Goal: Task Accomplishment & Management: Manage account settings

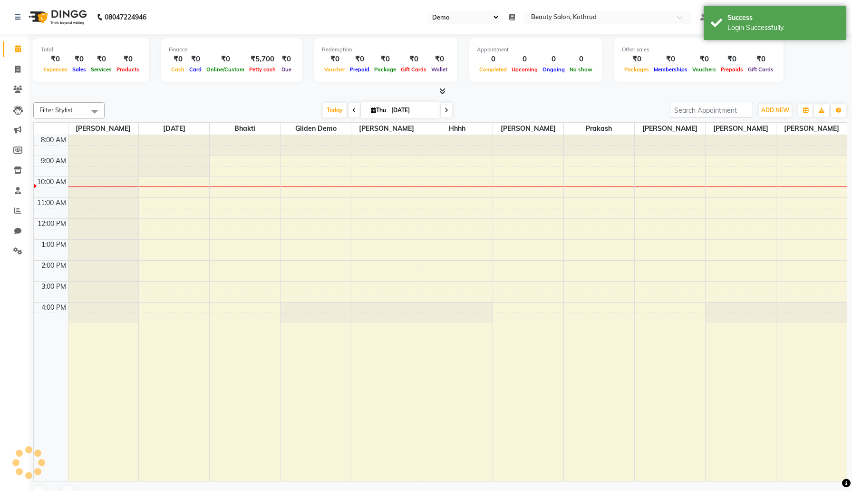
select select "24"
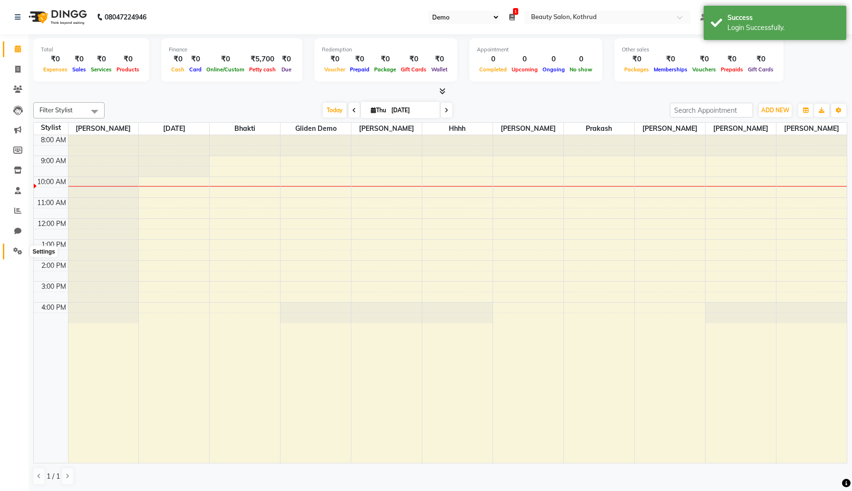
click at [13, 254] on icon at bounding box center [17, 250] width 9 height 7
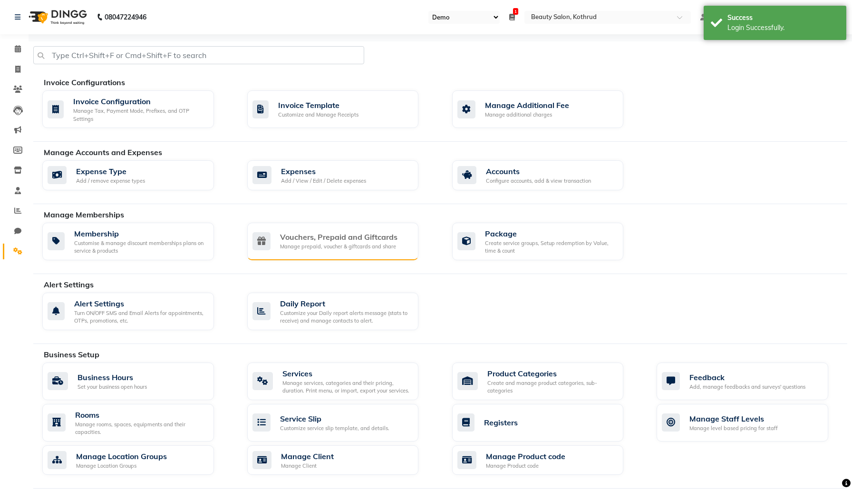
click at [297, 234] on div "Vouchers, Prepaid and Giftcards" at bounding box center [338, 236] width 117 height 11
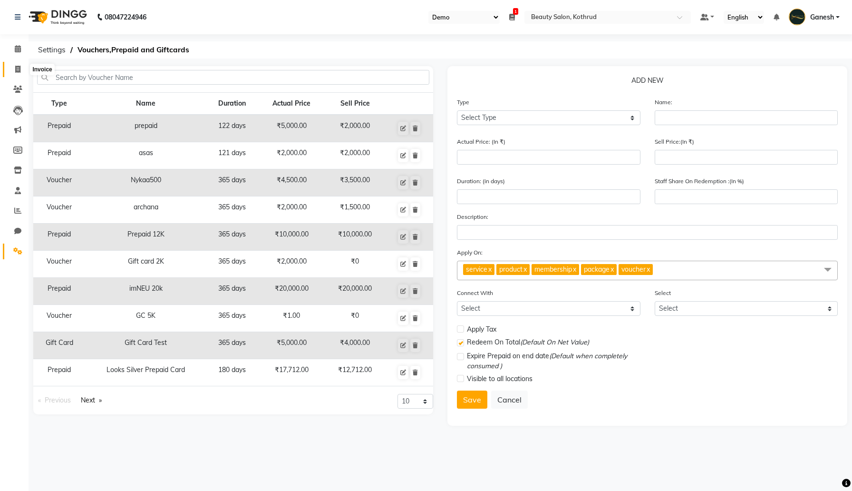
click at [15, 68] on icon at bounding box center [17, 69] width 5 height 7
select select "278"
select select "service"
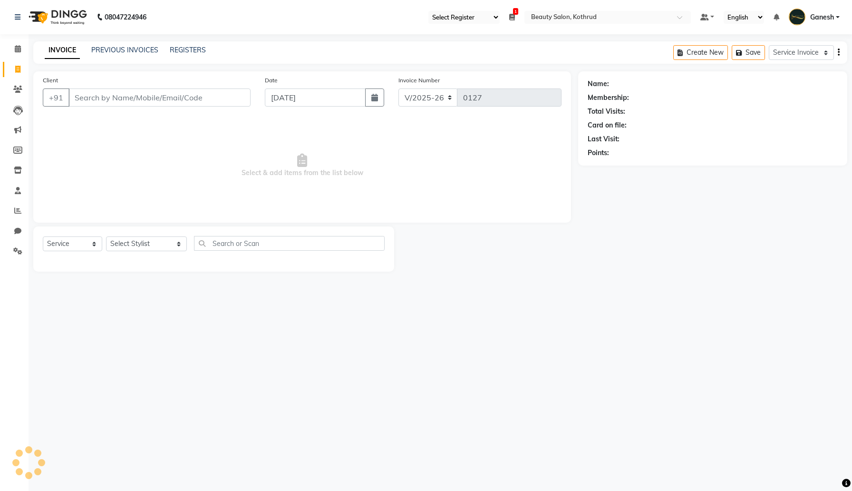
click at [137, 105] on input "Client" at bounding box center [159, 97] width 182 height 18
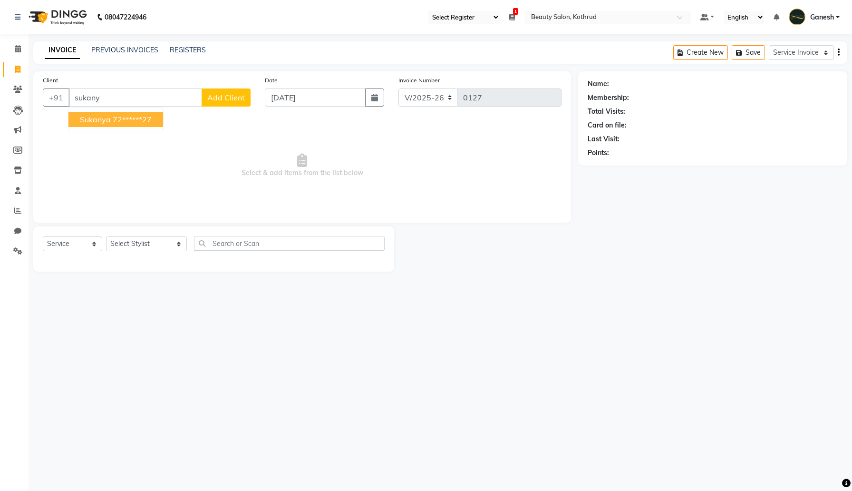
click at [116, 119] on ngb-highlight "72******27" at bounding box center [132, 120] width 39 height 10
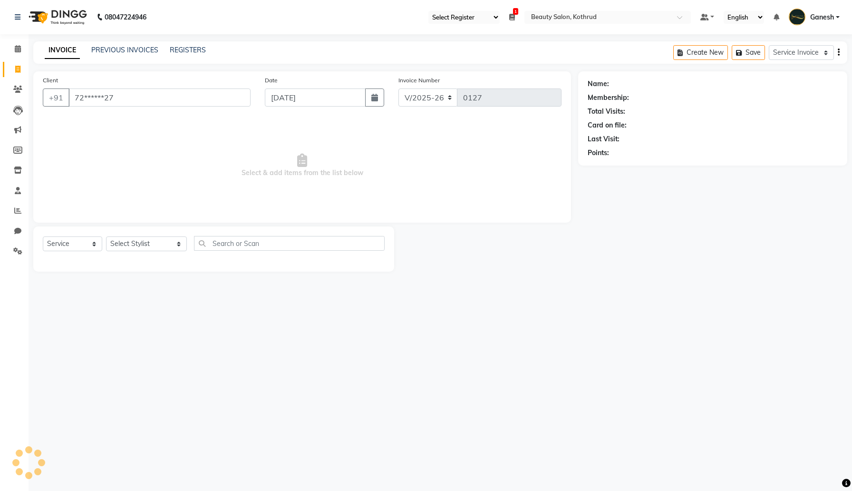
type input "72******27"
click at [89, 243] on select "Select Service Membership Package Voucher Prepaid Gift Card" at bounding box center [72, 243] width 59 height 15
select select "V"
click at [43, 236] on select "Select Service Membership Package Voucher Prepaid Gift Card" at bounding box center [72, 243] width 59 height 15
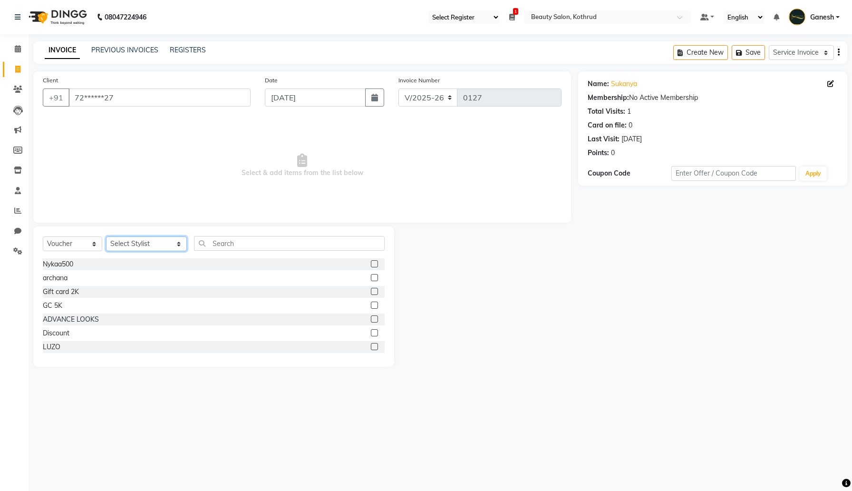
click at [147, 243] on select "Select Stylist [PERSON_NAME] Ankit [PERSON_NAME] [DATE][PERSON_NAME] [PERSON_NA…" at bounding box center [146, 243] width 81 height 15
select select "41295"
click at [106, 236] on select "Select Stylist [PERSON_NAME] Ankit [PERSON_NAME] [DATE][PERSON_NAME] [PERSON_NA…" at bounding box center [146, 243] width 81 height 15
click at [256, 249] on input "text" at bounding box center [289, 243] width 191 height 15
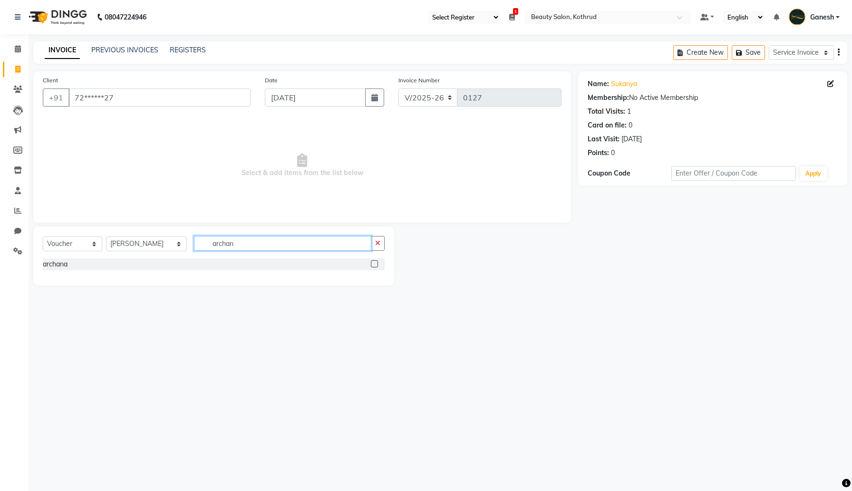
type input "archan"
click at [374, 264] on label at bounding box center [374, 263] width 7 height 7
click at [374, 264] on input "checkbox" at bounding box center [374, 264] width 6 height 6
select select "select"
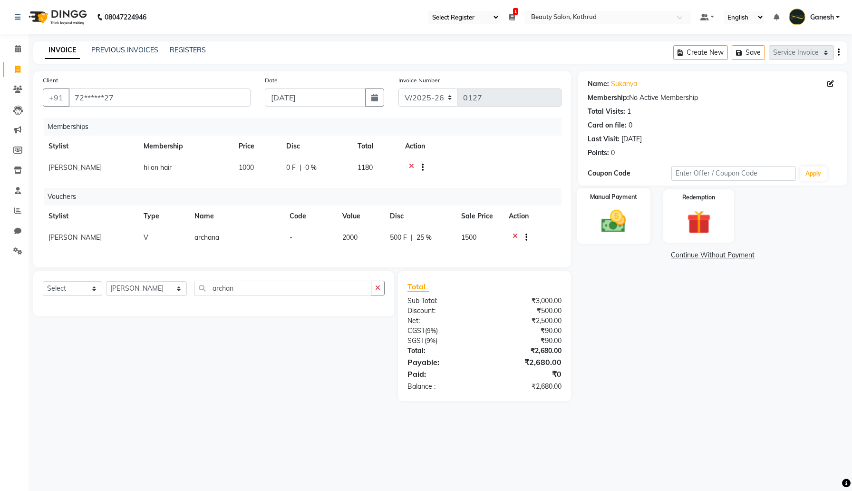
click at [622, 212] on img at bounding box center [613, 221] width 40 height 29
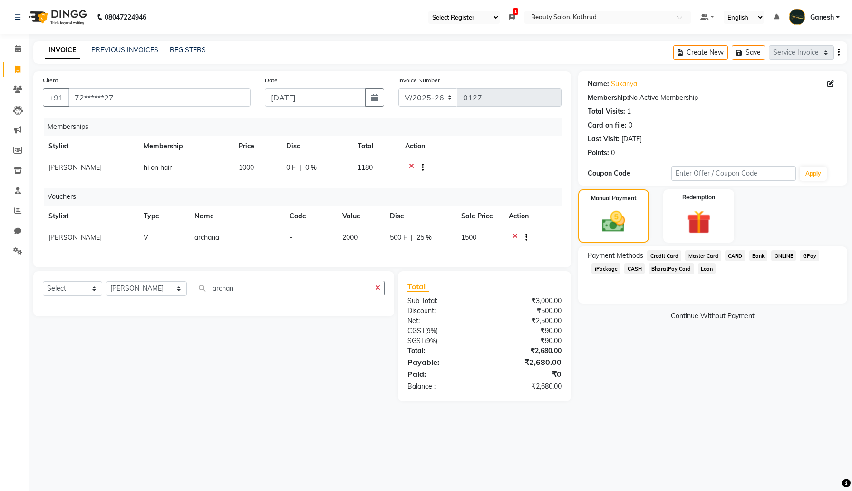
click at [741, 252] on span "CARD" at bounding box center [735, 255] width 20 height 11
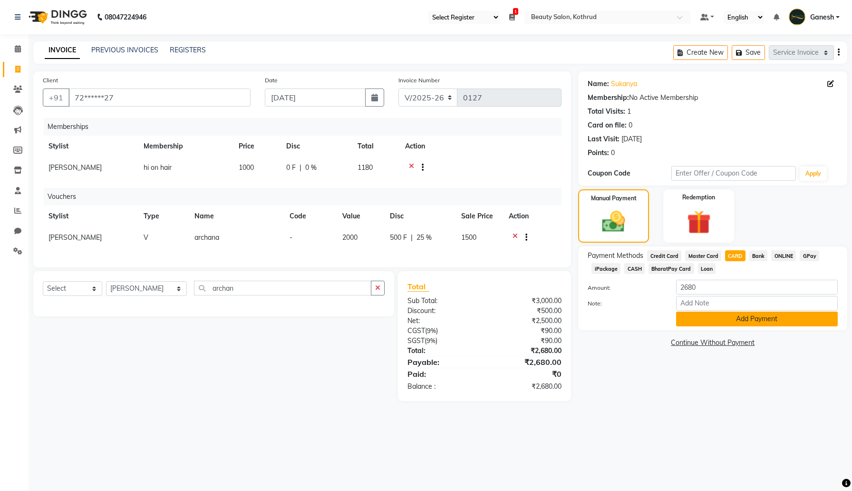
click at [704, 318] on button "Add Payment" at bounding box center [757, 318] width 162 height 15
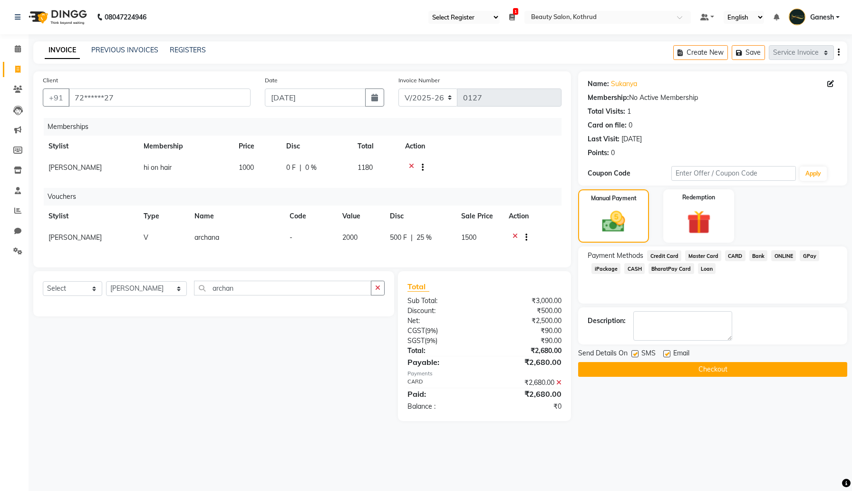
click at [636, 354] on label at bounding box center [634, 353] width 7 height 7
click at [636, 354] on input "checkbox" at bounding box center [634, 354] width 6 height 6
checkbox input "false"
click at [666, 351] on label at bounding box center [666, 353] width 7 height 7
click at [666, 351] on input "checkbox" at bounding box center [666, 354] width 6 height 6
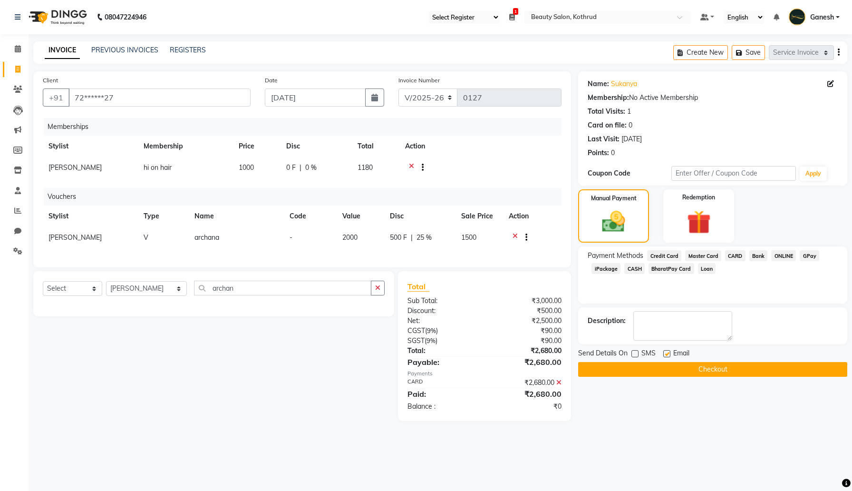
checkbox input "false"
click at [667, 367] on button "Checkout" at bounding box center [712, 369] width 269 height 15
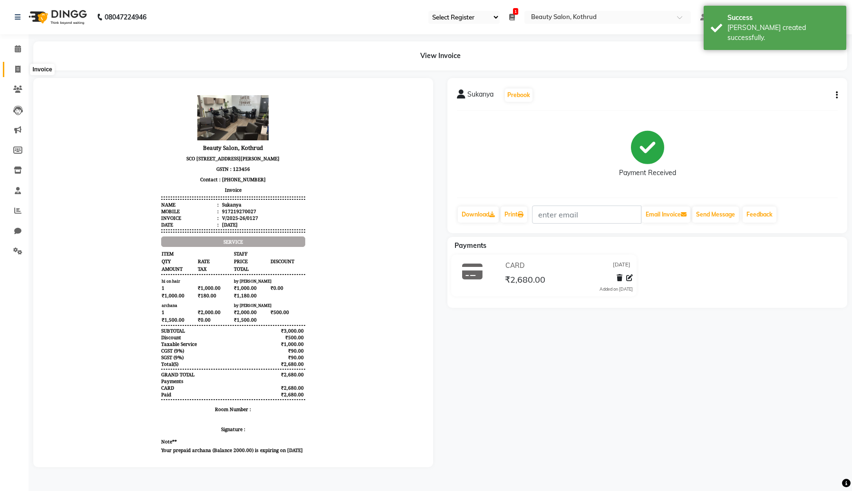
click at [14, 67] on span at bounding box center [18, 69] width 17 height 11
select select "service"
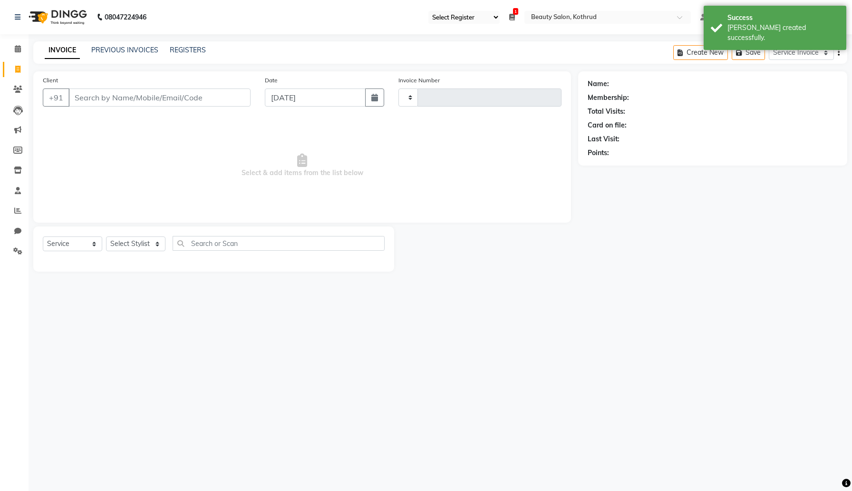
type input "0128"
select select "278"
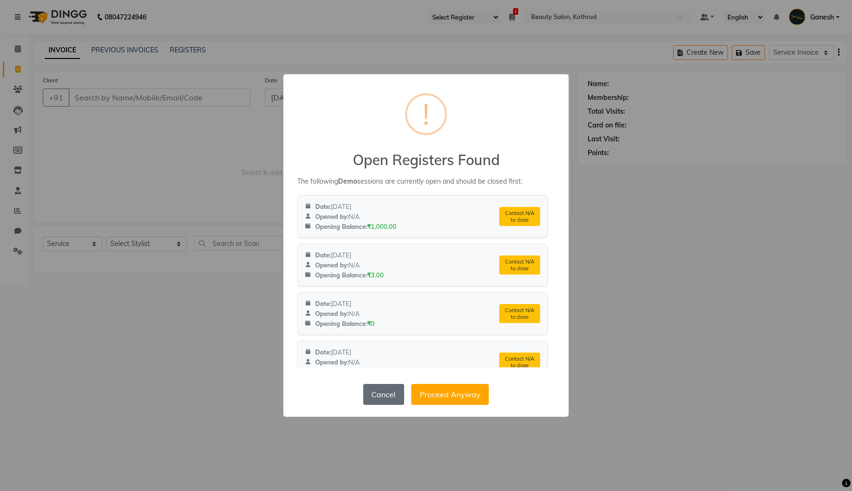
click at [385, 397] on button "Cancel" at bounding box center [383, 394] width 41 height 21
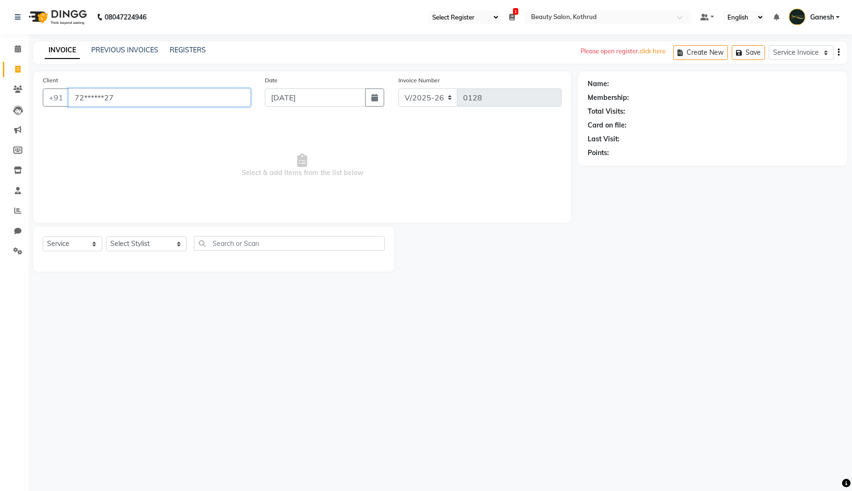
type input "72******27"
select select "1: Object"
click at [156, 241] on select "Select Stylist [PERSON_NAME] Ankit [PERSON_NAME] [DATE][PERSON_NAME] [PERSON_NA…" at bounding box center [146, 243] width 81 height 15
select select "34721"
click at [106, 236] on select "Select Stylist [PERSON_NAME] Ankit [PERSON_NAME] [DATE][PERSON_NAME] [PERSON_NA…" at bounding box center [146, 243] width 81 height 15
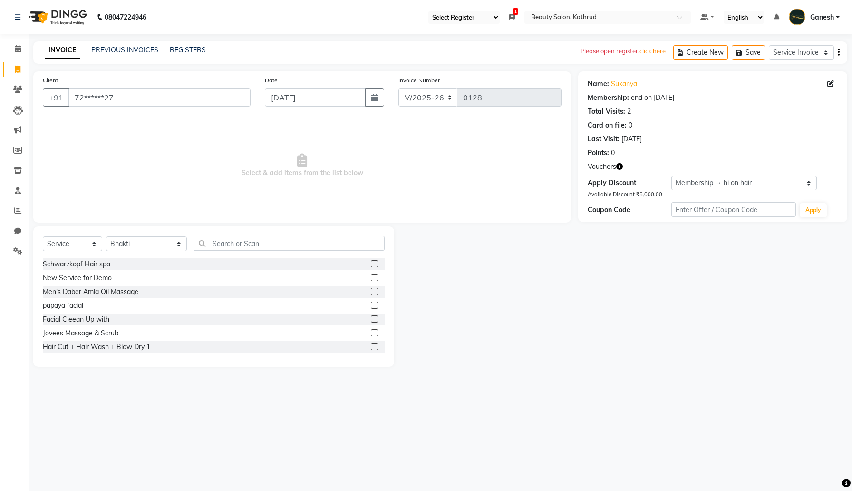
click at [374, 260] on label at bounding box center [374, 263] width 7 height 7
click at [374, 261] on input "checkbox" at bounding box center [374, 264] width 6 height 6
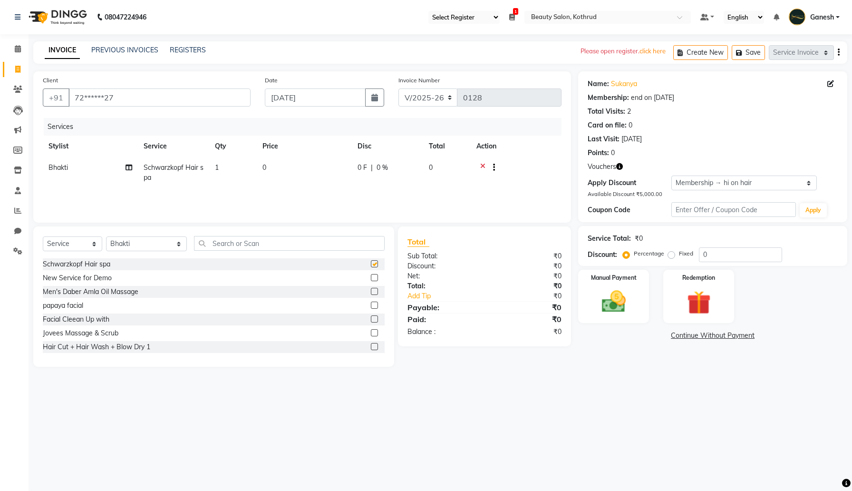
checkbox input "false"
click at [690, 303] on img at bounding box center [698, 302] width 40 height 31
click at [745, 335] on span "Voucher 1" at bounding box center [744, 336] width 30 height 11
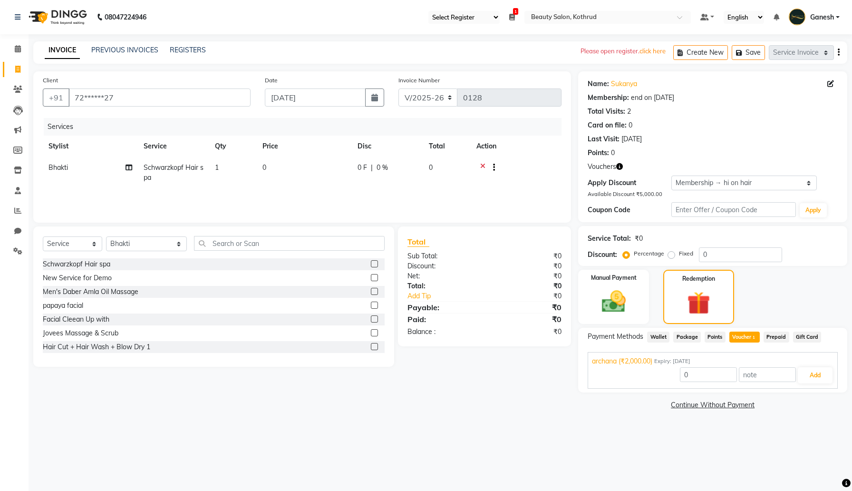
click at [484, 164] on icon at bounding box center [482, 169] width 5 height 12
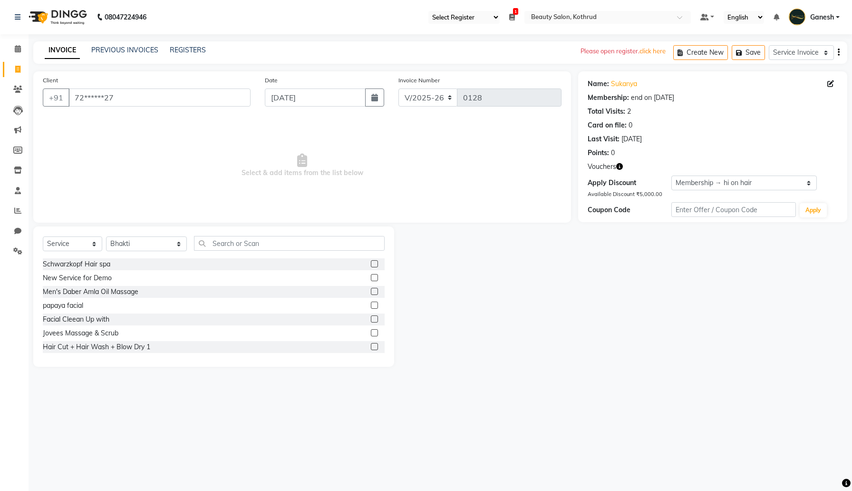
click at [373, 276] on label at bounding box center [374, 277] width 7 height 7
click at [373, 276] on input "checkbox" at bounding box center [374, 278] width 6 height 6
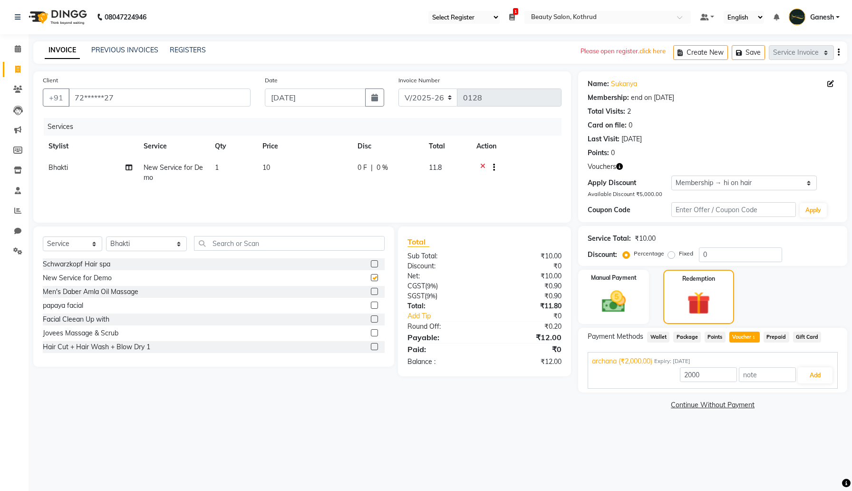
checkbox input "false"
click at [481, 164] on icon at bounding box center [482, 169] width 5 height 12
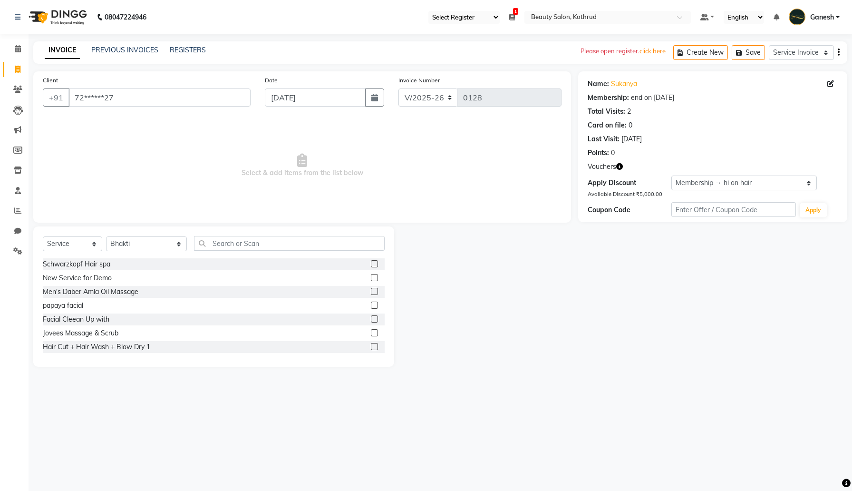
click at [375, 320] on label at bounding box center [374, 318] width 7 height 7
click at [375, 320] on input "checkbox" at bounding box center [374, 319] width 6 height 6
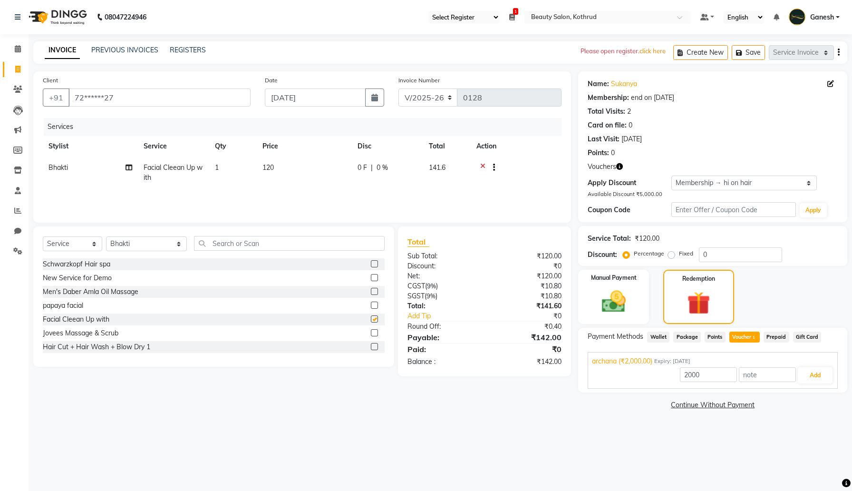
checkbox input "false"
click at [720, 376] on input "2000" at bounding box center [708, 374] width 57 height 15
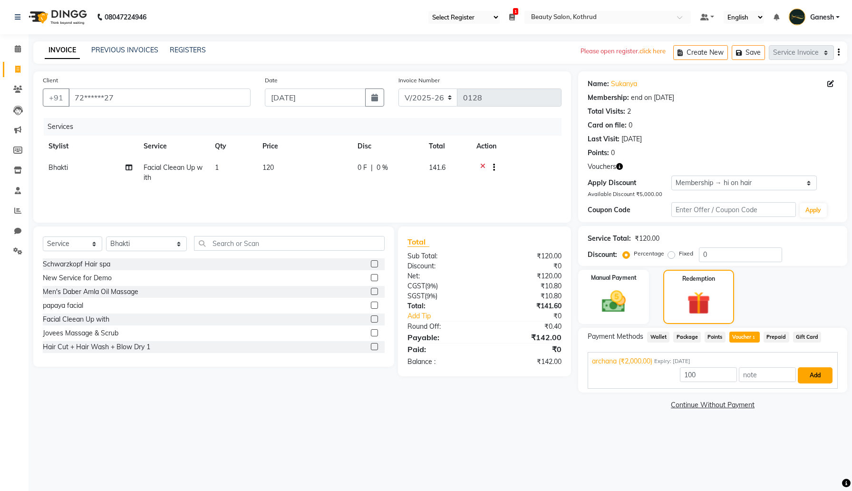
click at [820, 375] on button "Add" at bounding box center [815, 375] width 35 height 16
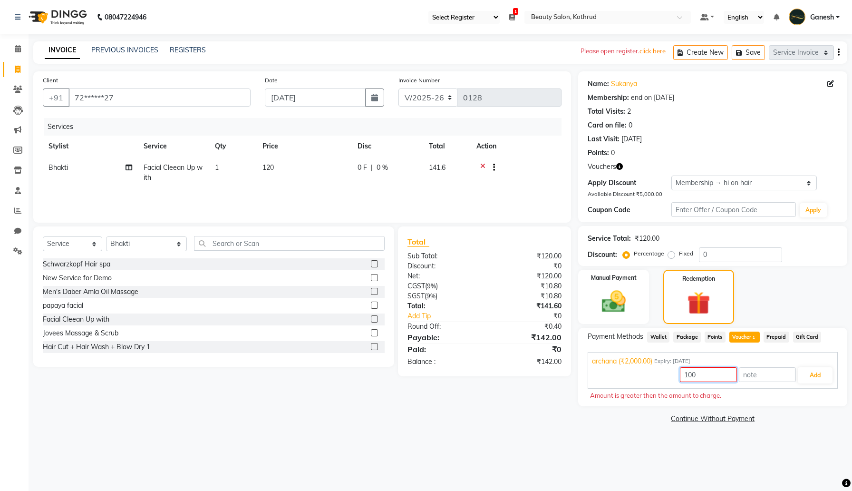
click at [707, 376] on input "100" at bounding box center [708, 374] width 57 height 15
type input "50"
click at [823, 375] on button "Add" at bounding box center [815, 375] width 35 height 16
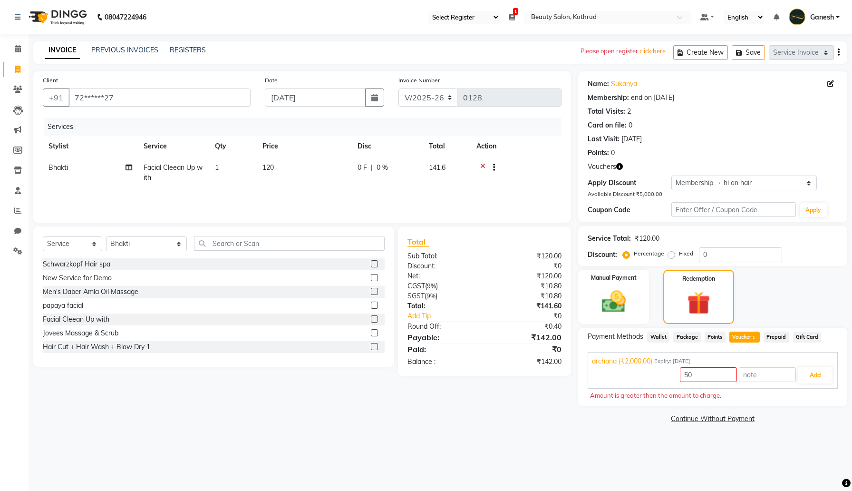
click at [372, 347] on label at bounding box center [374, 346] width 7 height 7
click at [372, 347] on input "checkbox" at bounding box center [374, 347] width 6 height 6
checkbox input "true"
type input "2000"
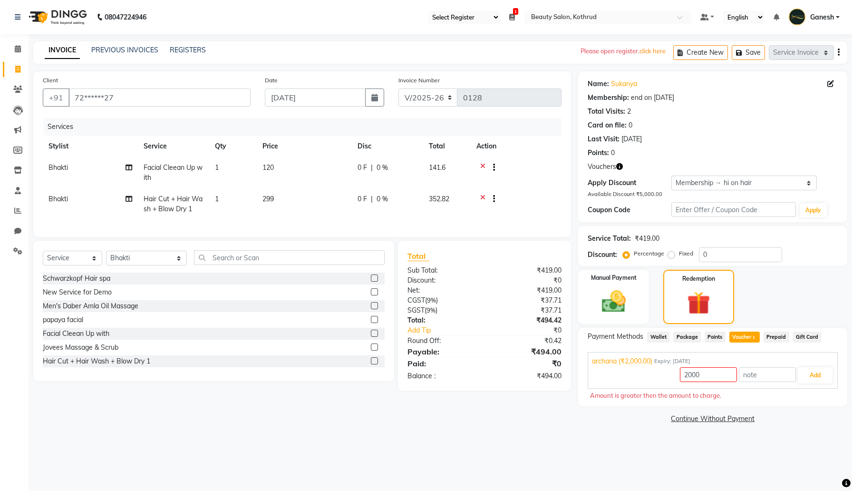
checkbox input "false"
click at [374, 335] on label at bounding box center [374, 332] width 7 height 7
click at [374, 335] on input "checkbox" at bounding box center [374, 333] width 6 height 6
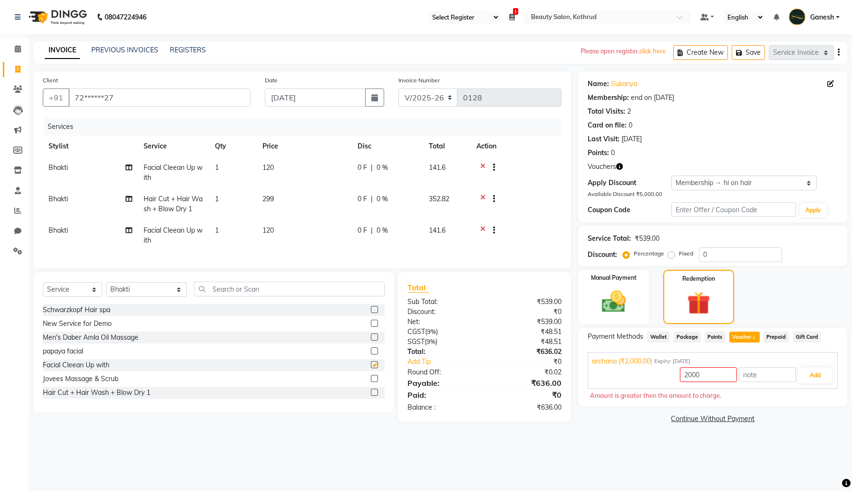
checkbox input "false"
click at [374, 338] on label at bounding box center [374, 336] width 7 height 7
click at [374, 338] on input "checkbox" at bounding box center [374, 337] width 6 height 6
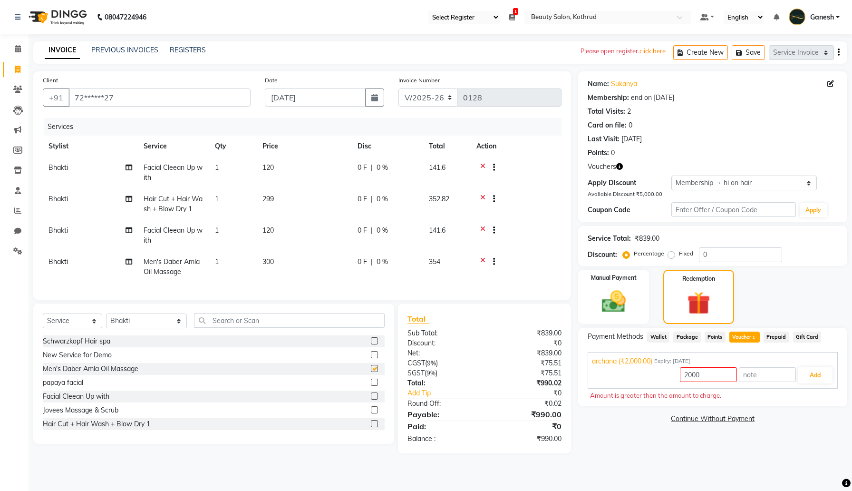
checkbox input "false"
click at [375, 396] on label at bounding box center [374, 395] width 7 height 7
click at [375, 396] on input "checkbox" at bounding box center [374, 396] width 6 height 6
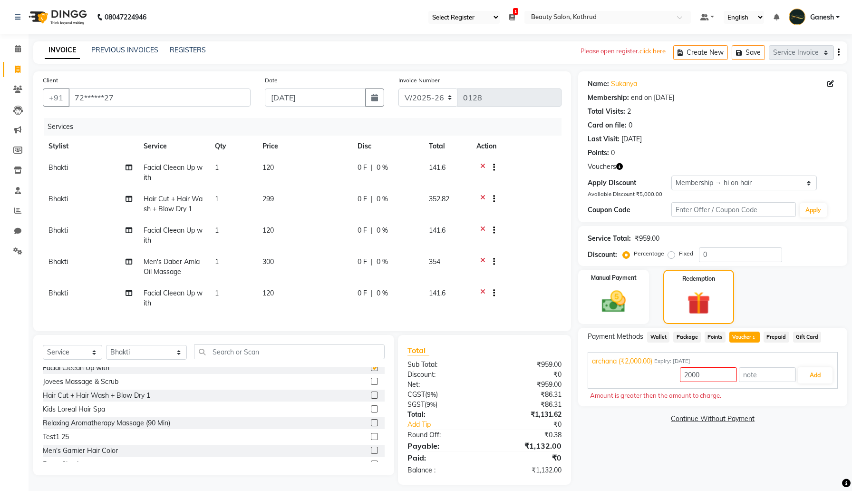
checkbox input "false"
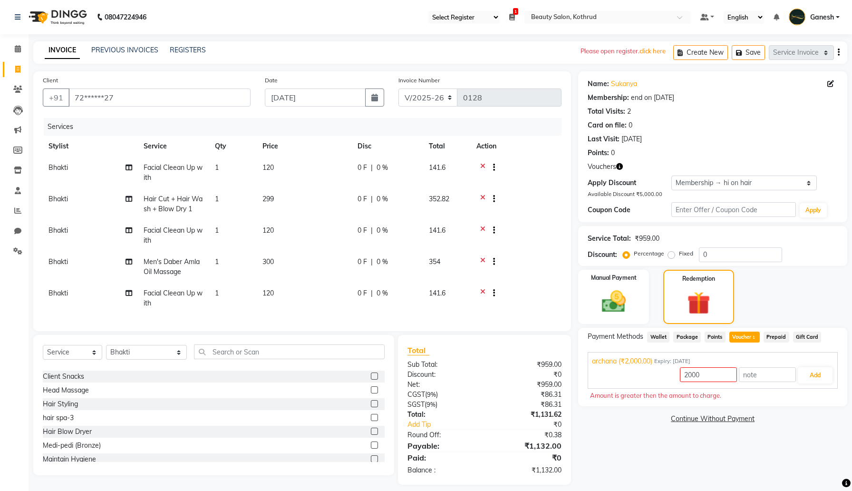
click at [375, 406] on label at bounding box center [374, 403] width 7 height 7
click at [375, 406] on input "checkbox" at bounding box center [374, 404] width 6 height 6
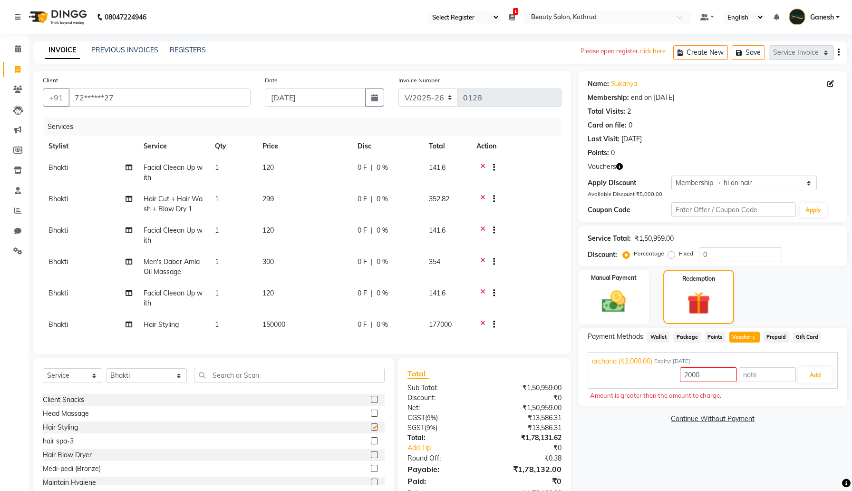
checkbox input "false"
click at [482, 323] on icon at bounding box center [482, 325] width 5 height 12
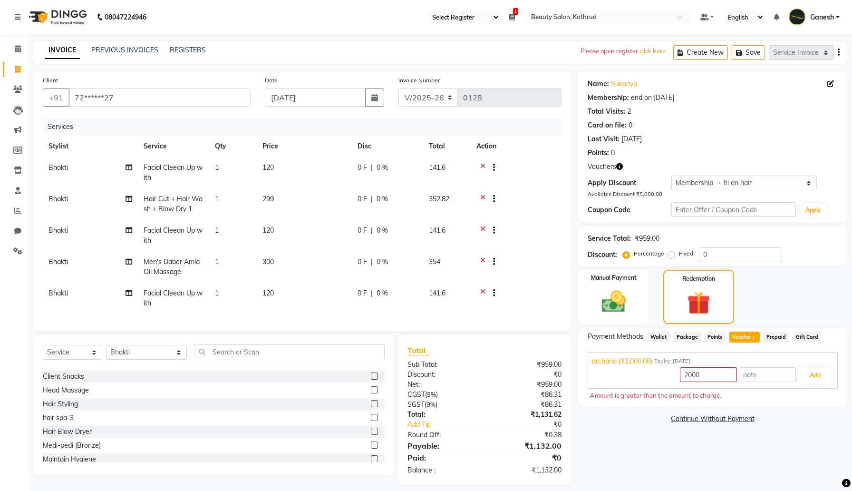
click at [375, 390] on label at bounding box center [374, 389] width 7 height 7
click at [375, 390] on input "checkbox" at bounding box center [374, 390] width 6 height 6
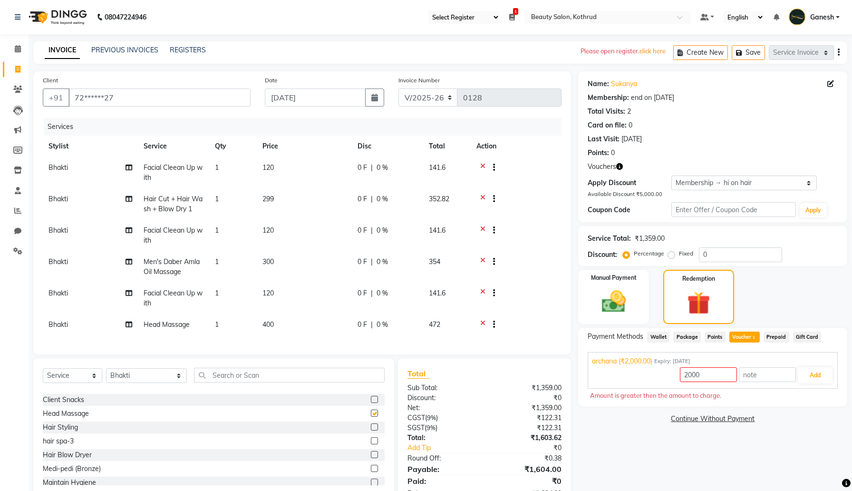
checkbox input "false"
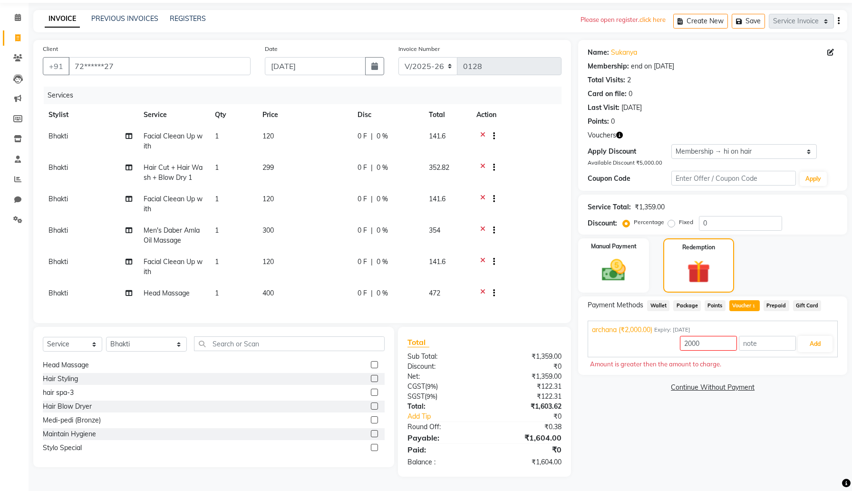
scroll to position [185, 0]
click at [376, 385] on label at bounding box center [374, 385] width 7 height 7
click at [376, 385] on input "checkbox" at bounding box center [374, 386] width 6 height 6
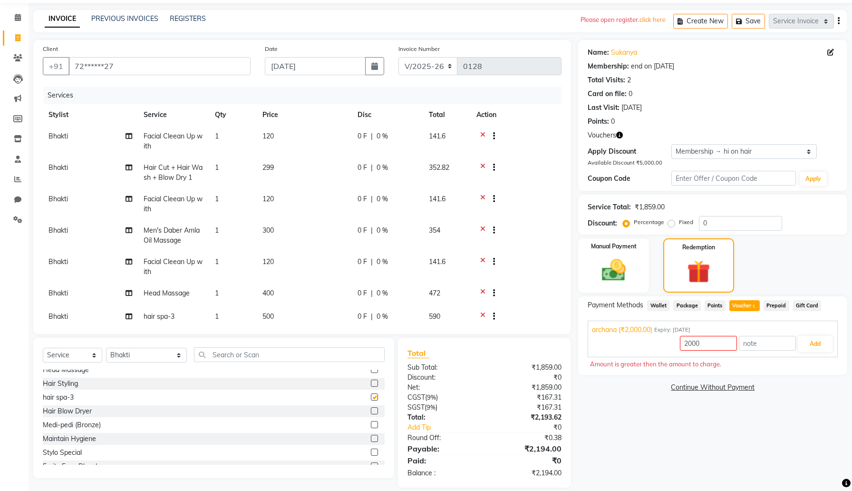
checkbox input "false"
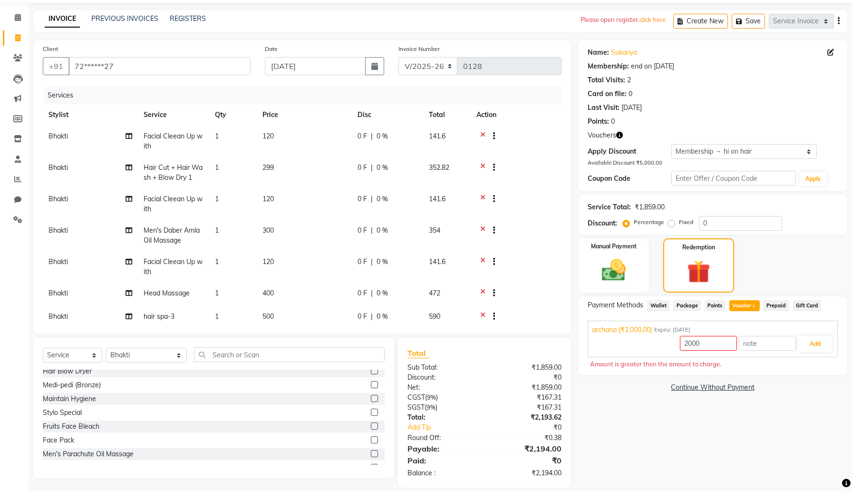
scroll to position [225, 0]
click at [812, 345] on button "Add" at bounding box center [815, 344] width 35 height 16
click at [722, 307] on span "Points" at bounding box center [714, 305] width 21 height 11
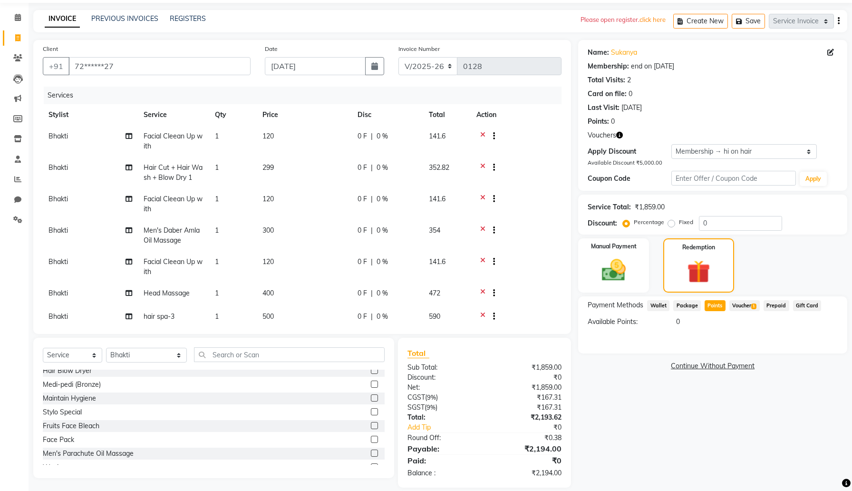
click at [747, 303] on span "Voucher 1" at bounding box center [744, 305] width 30 height 11
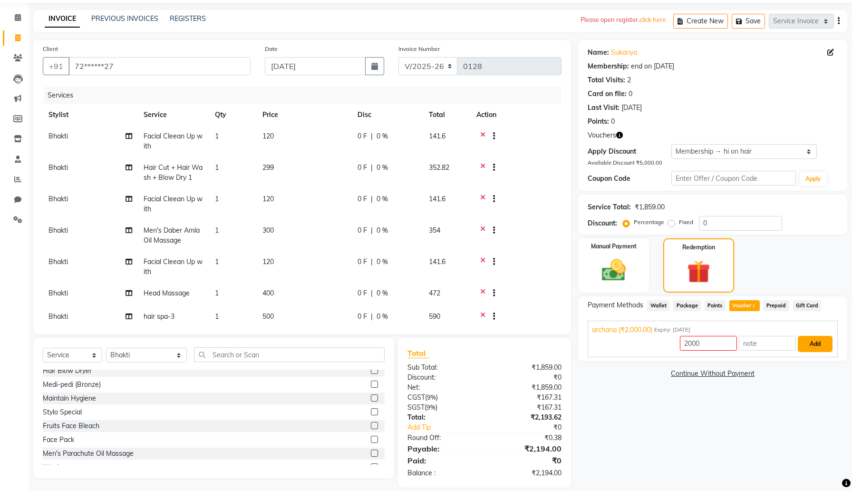
click at [819, 343] on button "Add" at bounding box center [815, 344] width 35 height 16
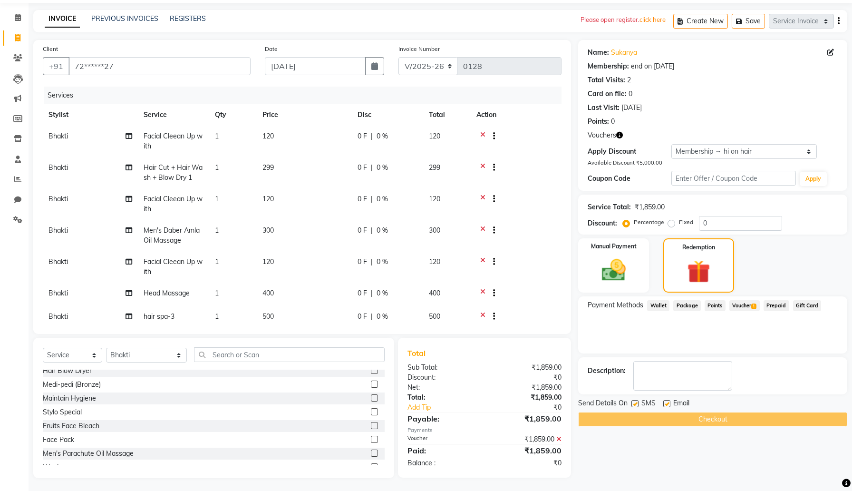
scroll to position [33, 0]
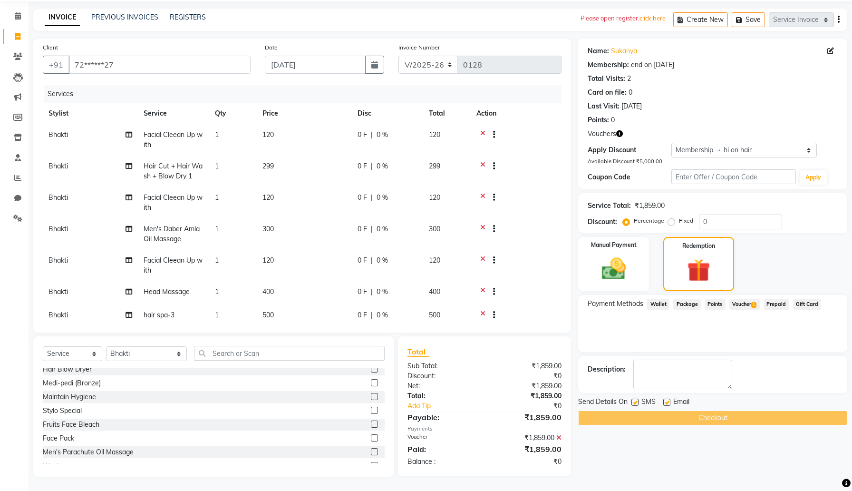
click at [636, 401] on label at bounding box center [634, 401] width 7 height 7
click at [636, 401] on input "checkbox" at bounding box center [634, 402] width 6 height 6
checkbox input "false"
click at [667, 400] on label at bounding box center [666, 401] width 7 height 7
click at [667, 400] on input "checkbox" at bounding box center [666, 402] width 6 height 6
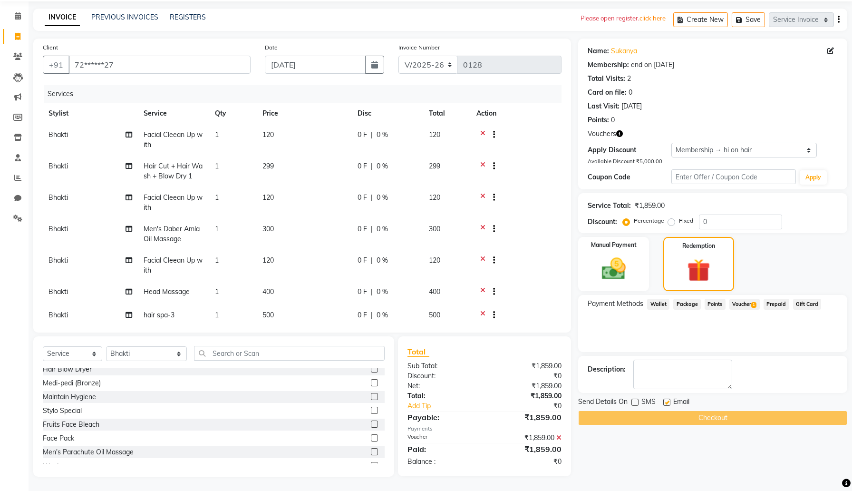
checkbox input "false"
click at [695, 416] on div "Checkout" at bounding box center [712, 417] width 269 height 15
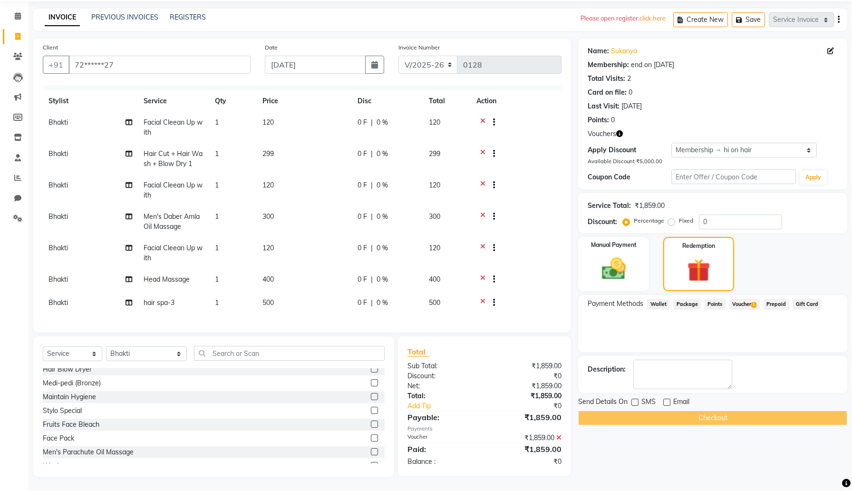
click at [664, 414] on div "Checkout" at bounding box center [712, 417] width 269 height 15
click at [800, 154] on select "Select Membership → hi on hair" at bounding box center [744, 150] width 146 height 15
select select "0:"
click at [671, 143] on select "Select Membership → hi on hair" at bounding box center [744, 150] width 146 height 15
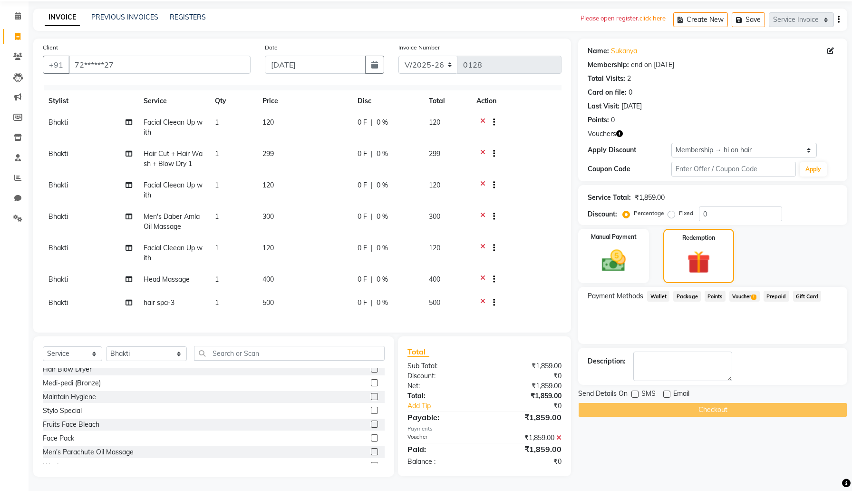
click at [722, 410] on div "Checkout" at bounding box center [712, 409] width 269 height 15
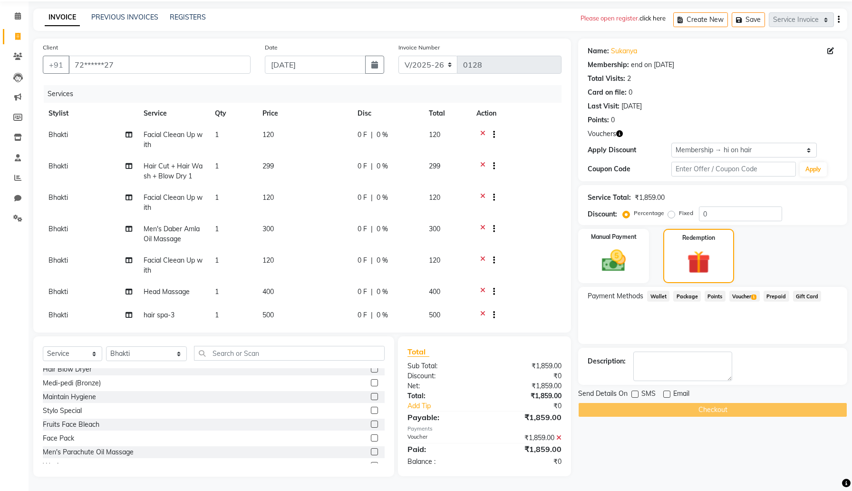
click at [656, 17] on p "click here" at bounding box center [652, 19] width 26 height 10
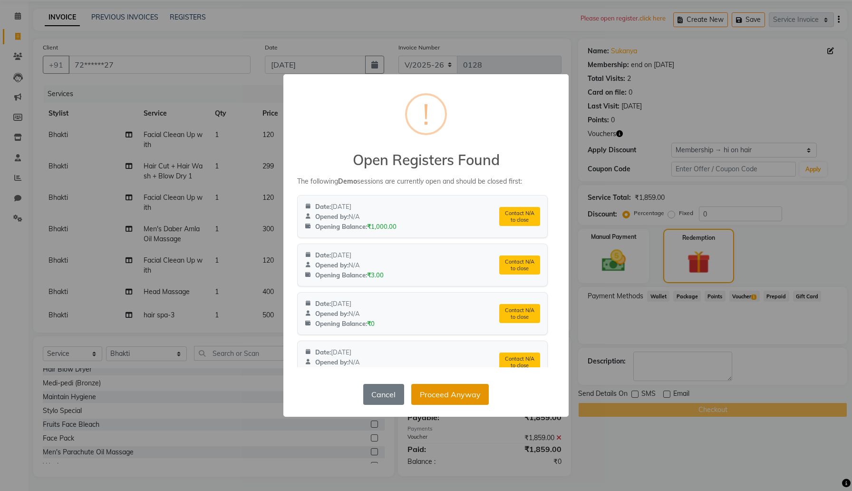
click at [446, 395] on button "Proceed Anyway" at bounding box center [449, 394] width 77 height 21
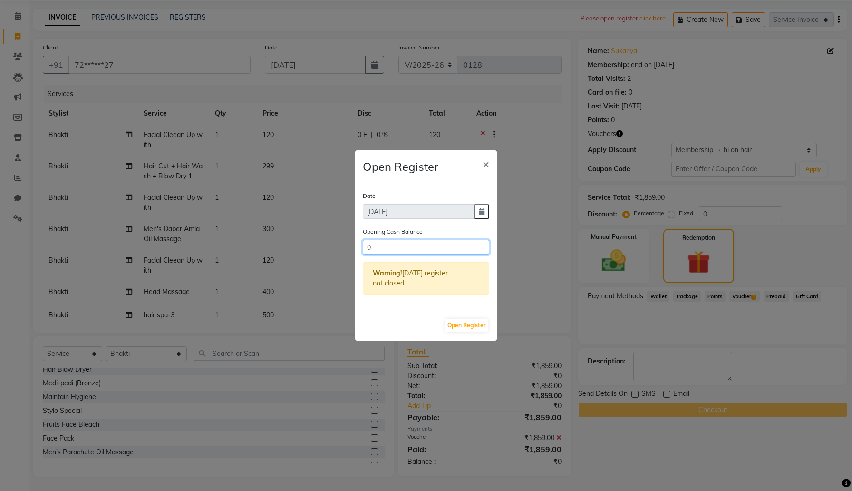
click at [442, 249] on input "0" at bounding box center [426, 247] width 126 height 15
type input "100"
click at [485, 164] on span "×" at bounding box center [485, 163] width 7 height 14
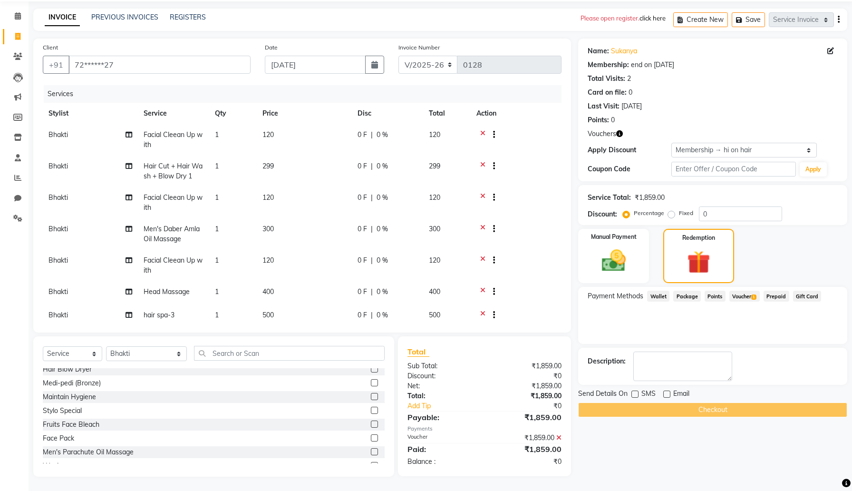
click at [652, 15] on p "click here" at bounding box center [652, 19] width 26 height 10
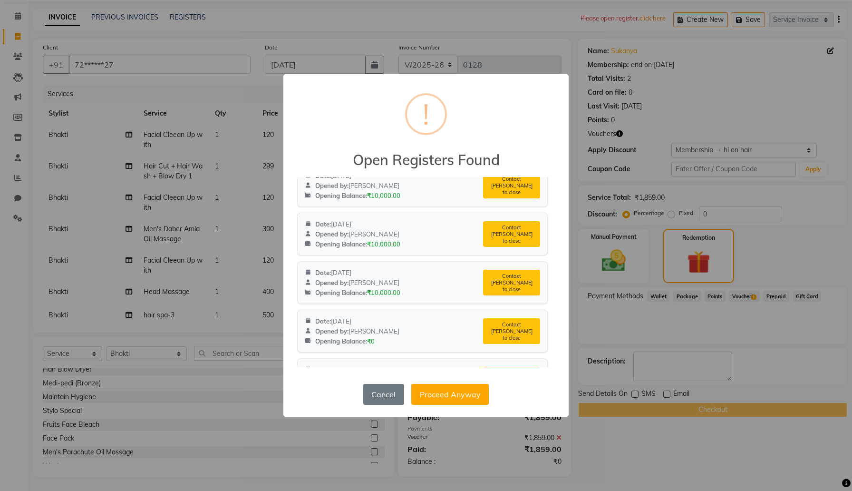
scroll to position [664, 0]
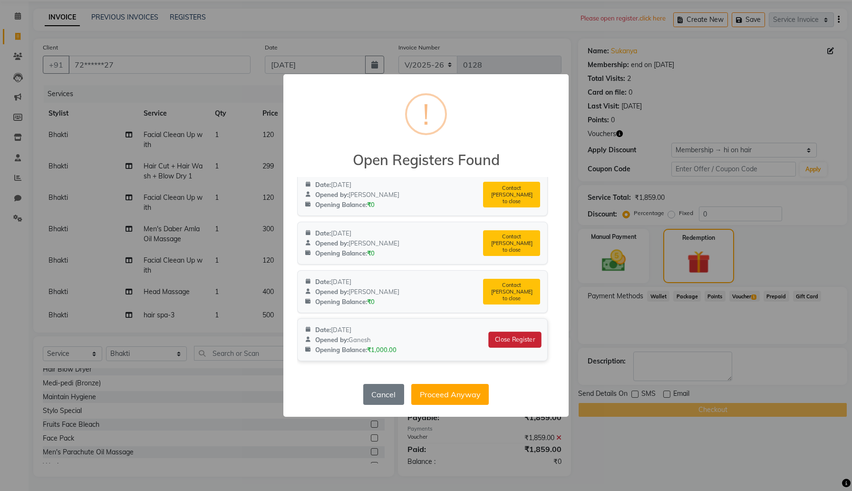
click at [522, 337] on button "Close Register" at bounding box center [515, 339] width 53 height 16
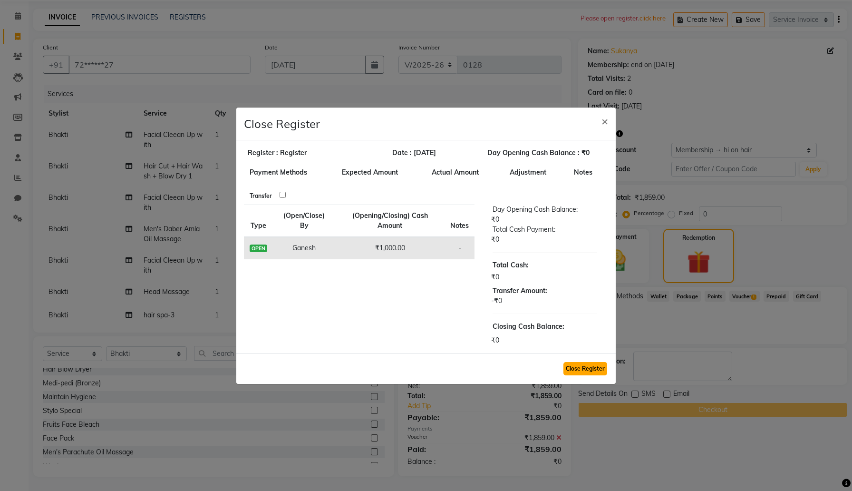
click at [585, 372] on button "Close Register" at bounding box center [585, 368] width 44 height 13
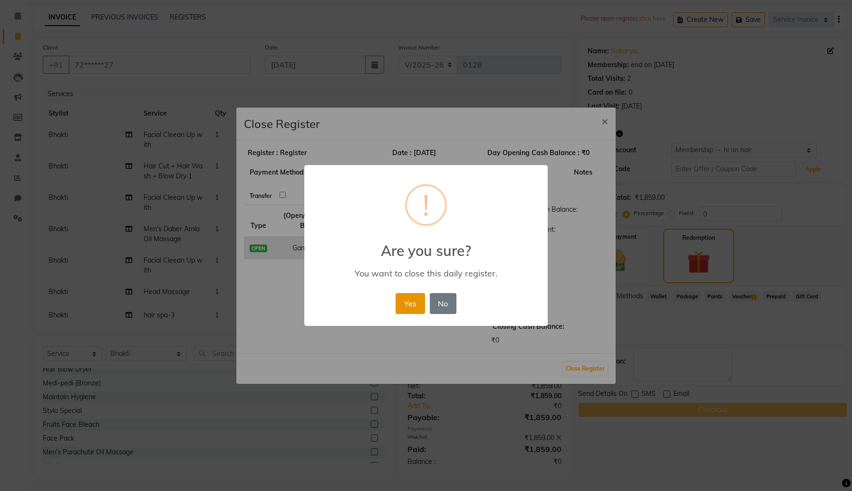
click at [409, 302] on button "Yes" at bounding box center [409, 303] width 29 height 21
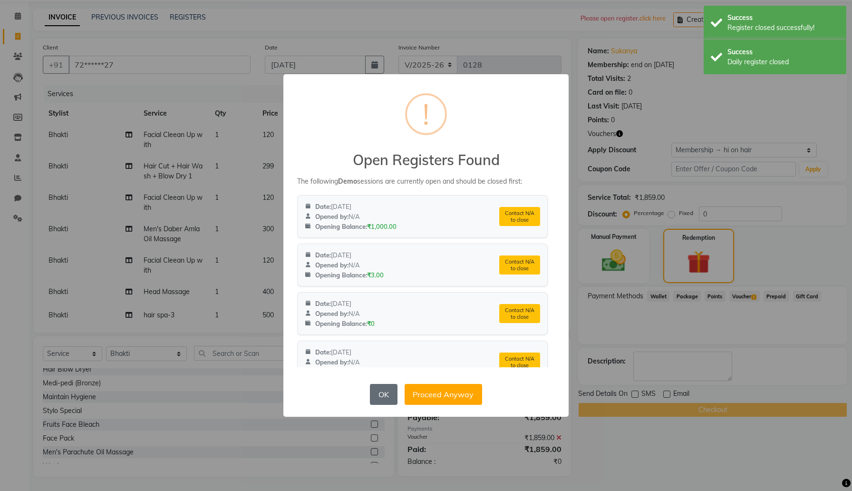
click at [386, 395] on button "OK" at bounding box center [383, 394] width 27 height 21
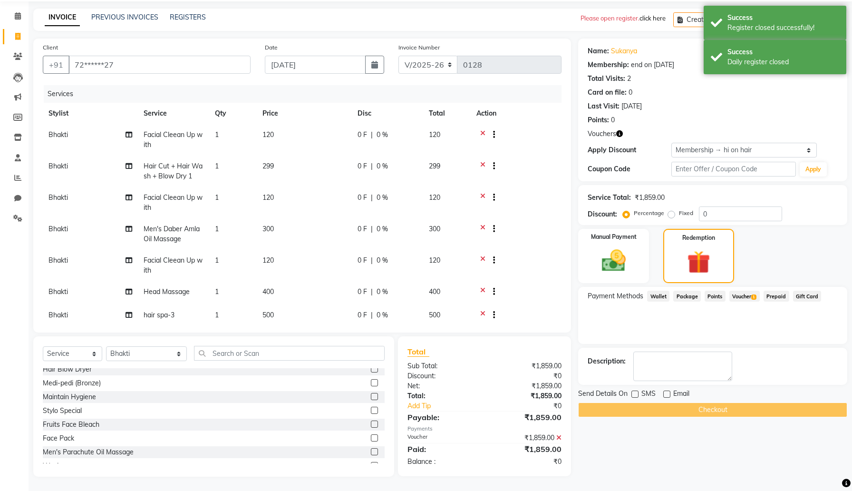
click at [655, 15] on p "click here" at bounding box center [652, 19] width 26 height 10
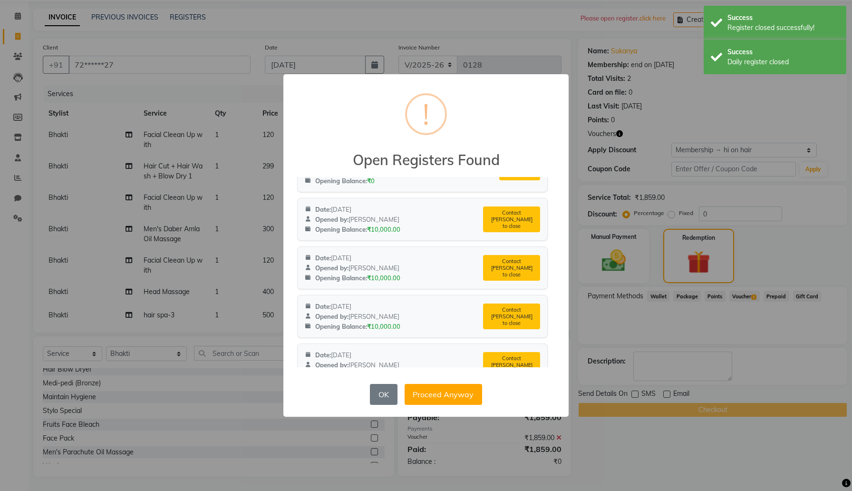
scroll to position [615, 0]
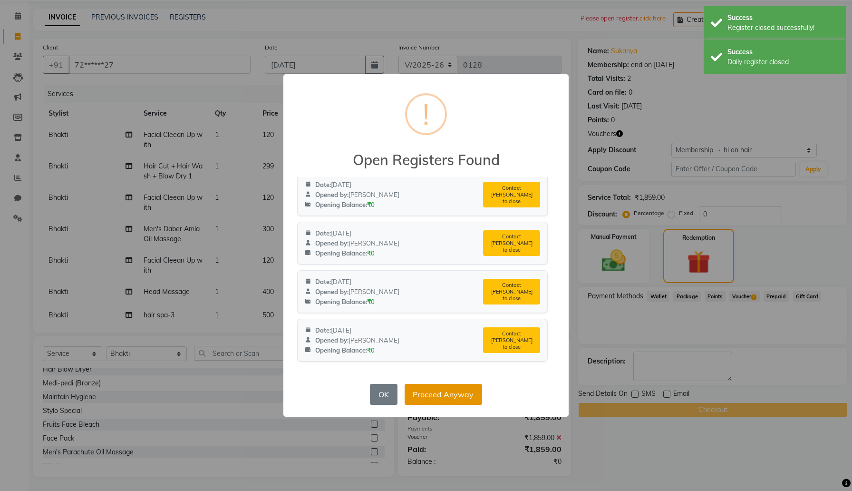
click at [448, 396] on button "Proceed Anyway" at bounding box center [443, 394] width 77 height 21
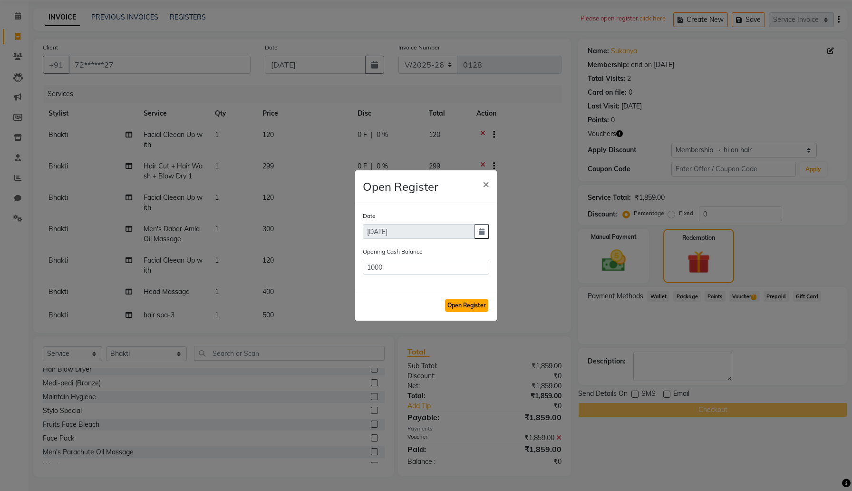
click at [469, 302] on button "Open Register" at bounding box center [466, 305] width 43 height 13
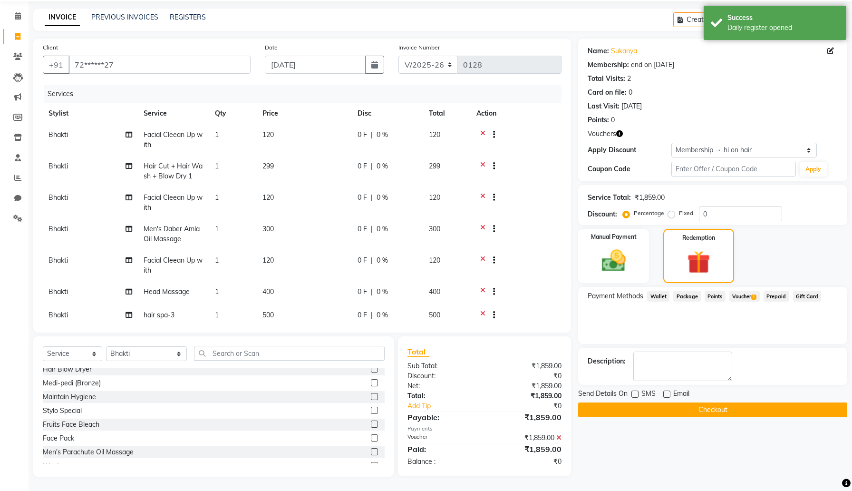
click at [704, 407] on button "Checkout" at bounding box center [712, 409] width 269 height 15
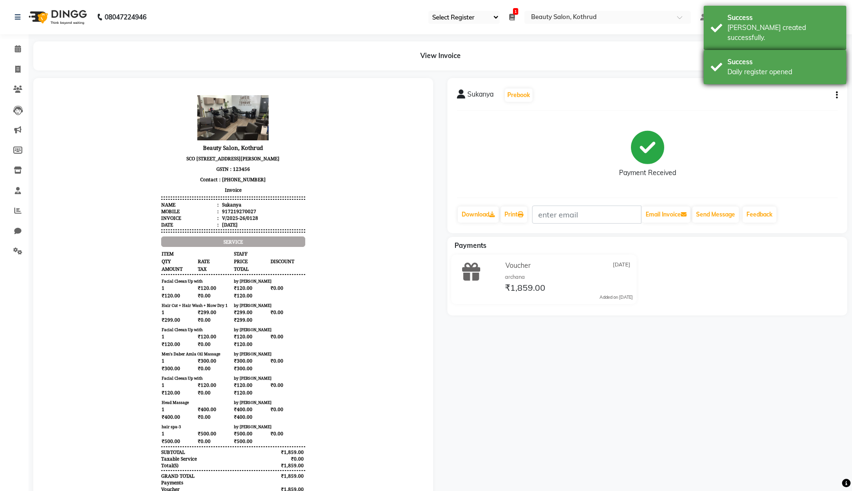
click at [755, 57] on div "Success" at bounding box center [783, 62] width 112 height 10
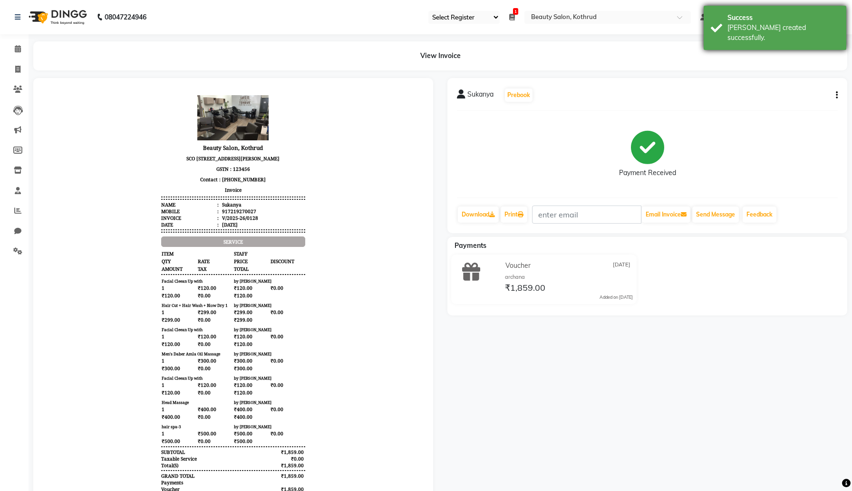
click at [766, 24] on div "[PERSON_NAME] created successfully." at bounding box center [783, 33] width 112 height 20
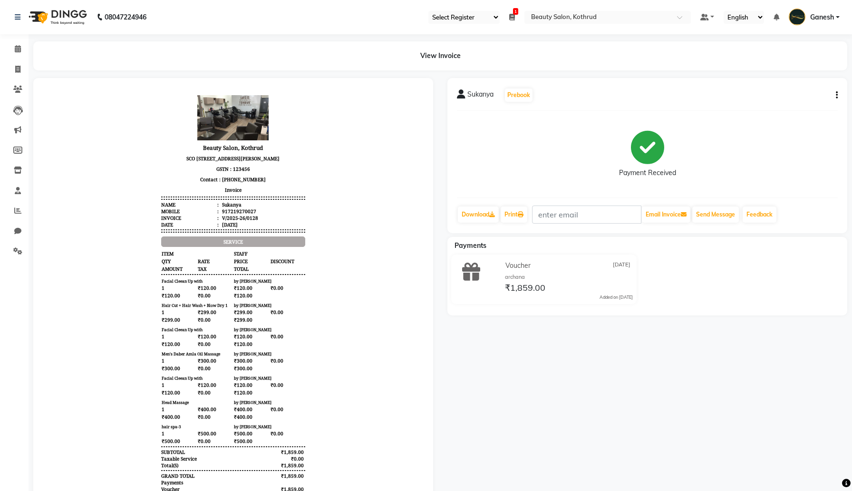
click at [836, 95] on icon "button" at bounding box center [837, 95] width 2 height 0
click at [767, 108] on div "Edit Invoice" at bounding box center [772, 107] width 97 height 12
select select "service"
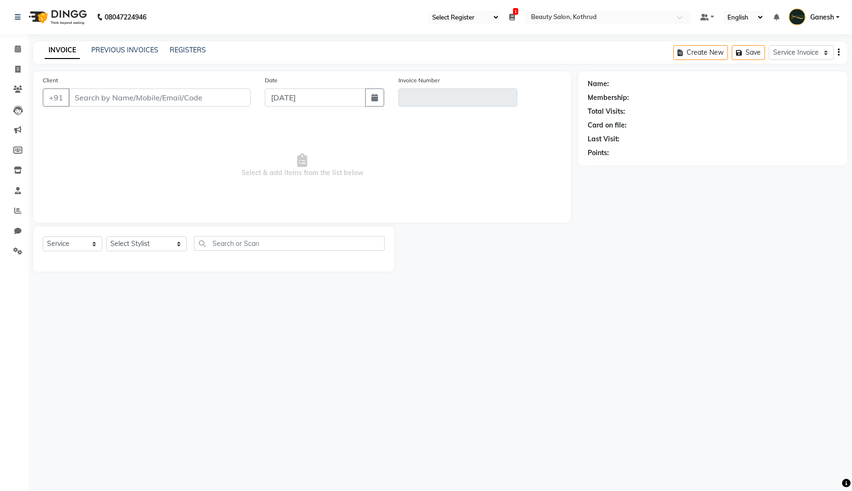
type input "72******27"
type input "V/2025-26/0128"
select select "1: Object"
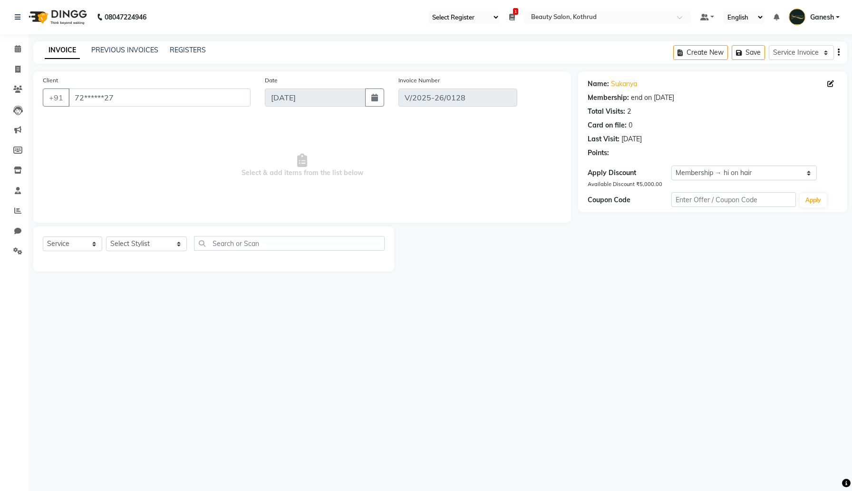
select select "select"
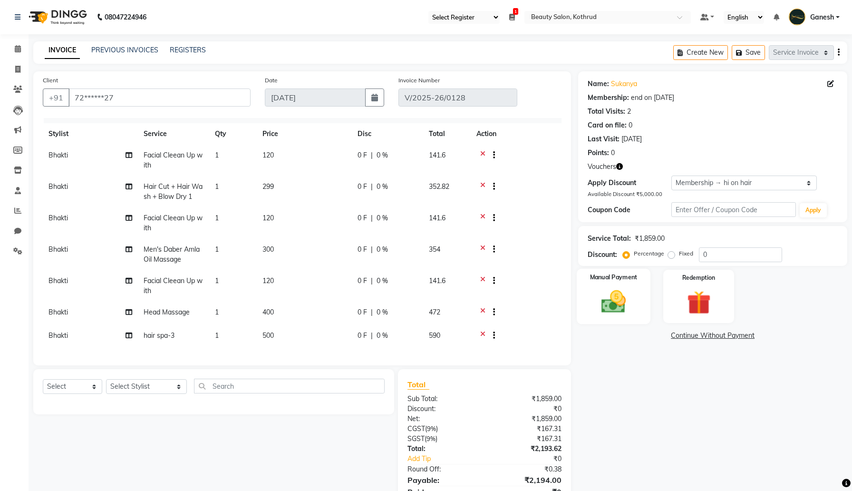
scroll to position [42, 0]
